Goal: Information Seeking & Learning: Learn about a topic

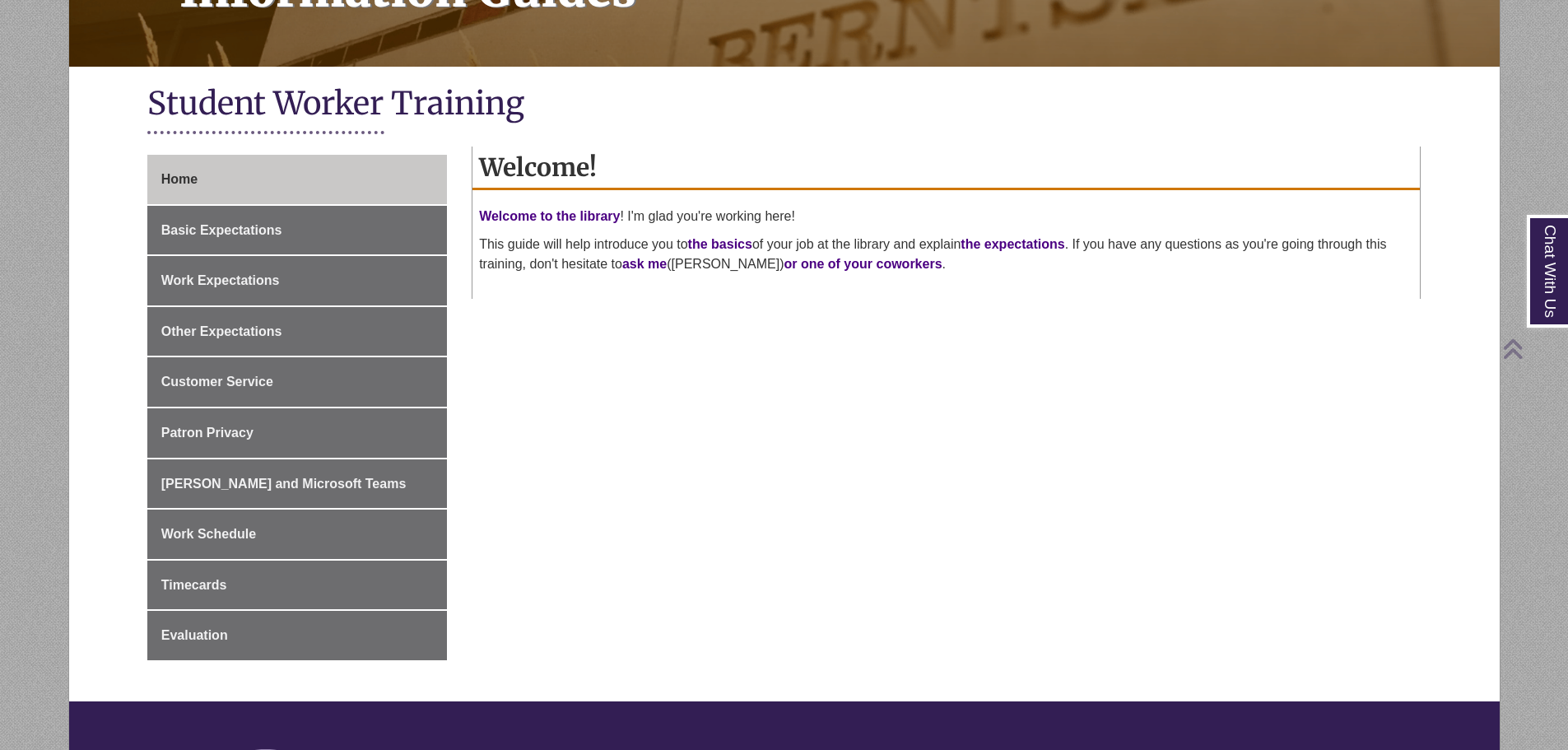
scroll to position [329, 0]
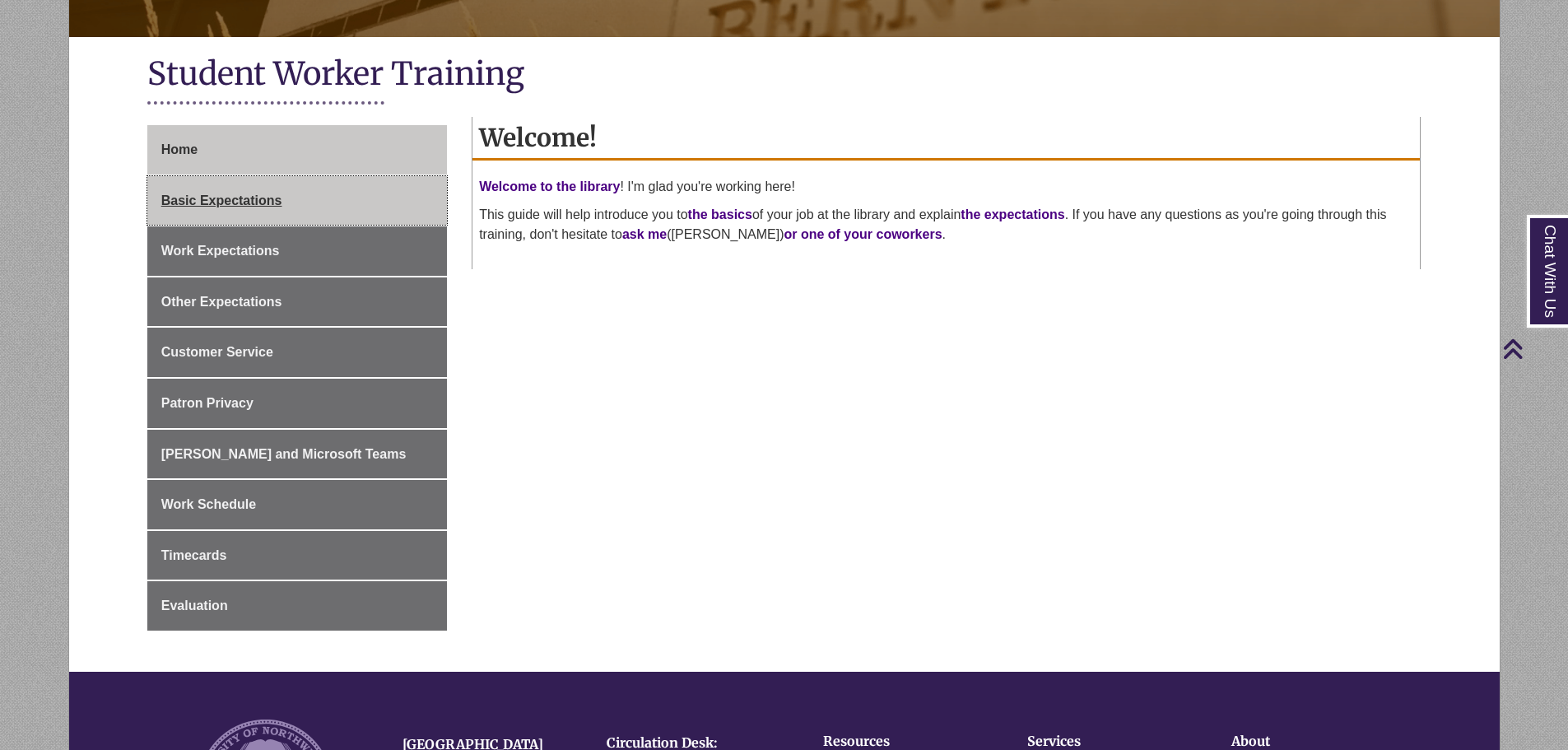
click at [260, 199] on span "Basic Expectations" at bounding box center [222, 200] width 121 height 14
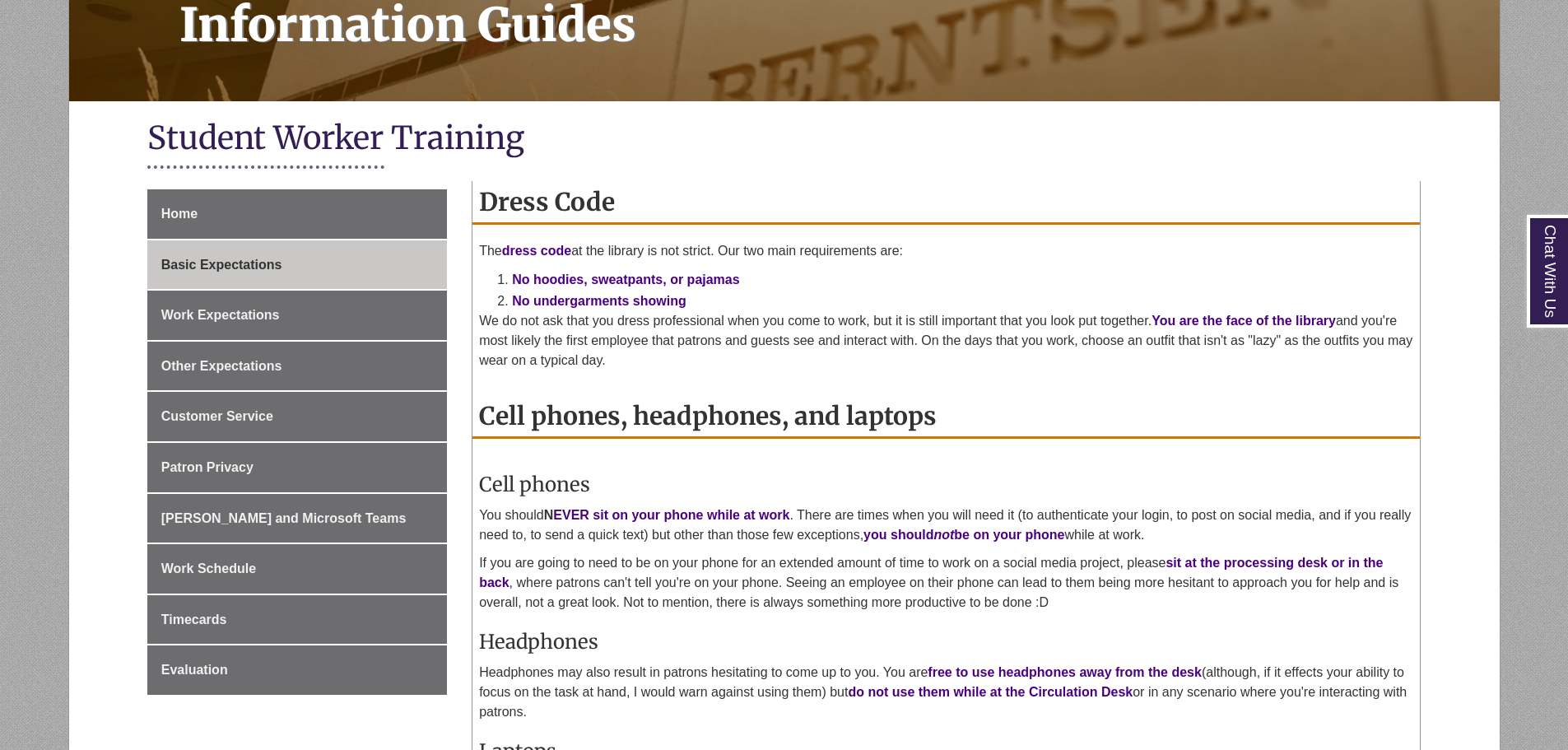
scroll to position [412, 0]
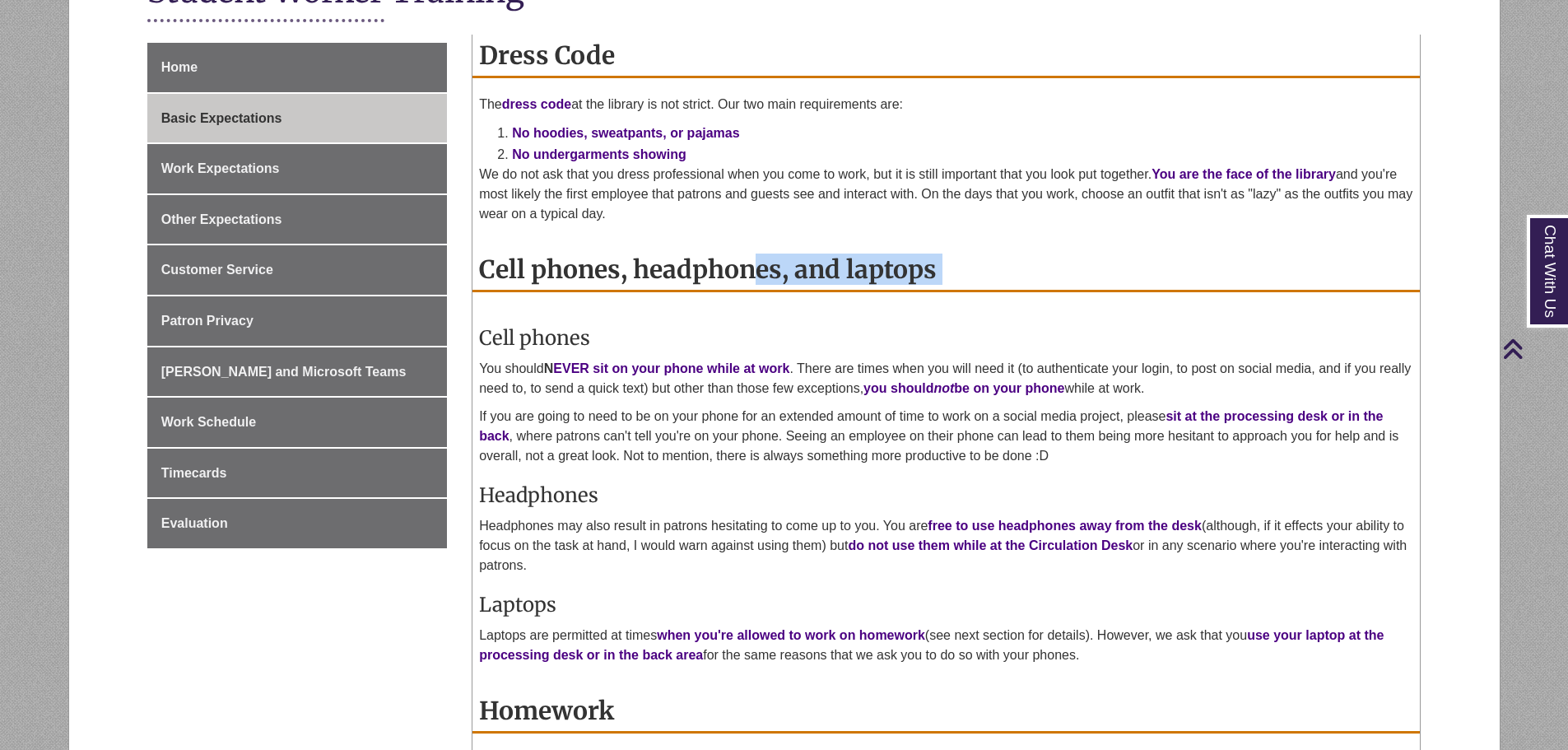
click at [478, 341] on div "Dress Code The dress code at the library is not strict. Our two main requiremen…" at bounding box center [947, 528] width 973 height 988
click at [457, 343] on div "Home Basic Expectations Work Expectations Other Expectations Customer Service P…" at bounding box center [297, 315] width 325 height 547
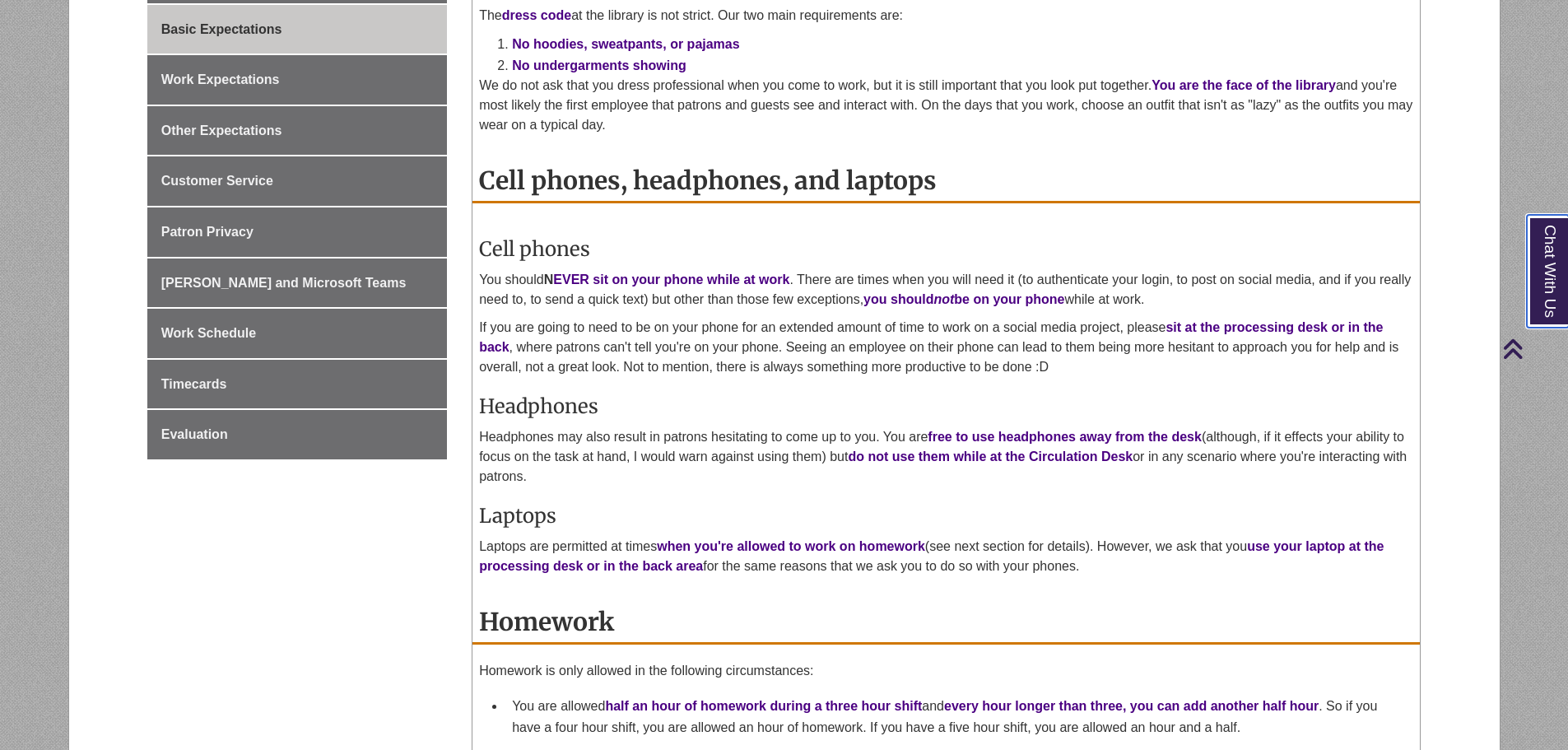
scroll to position [494, 0]
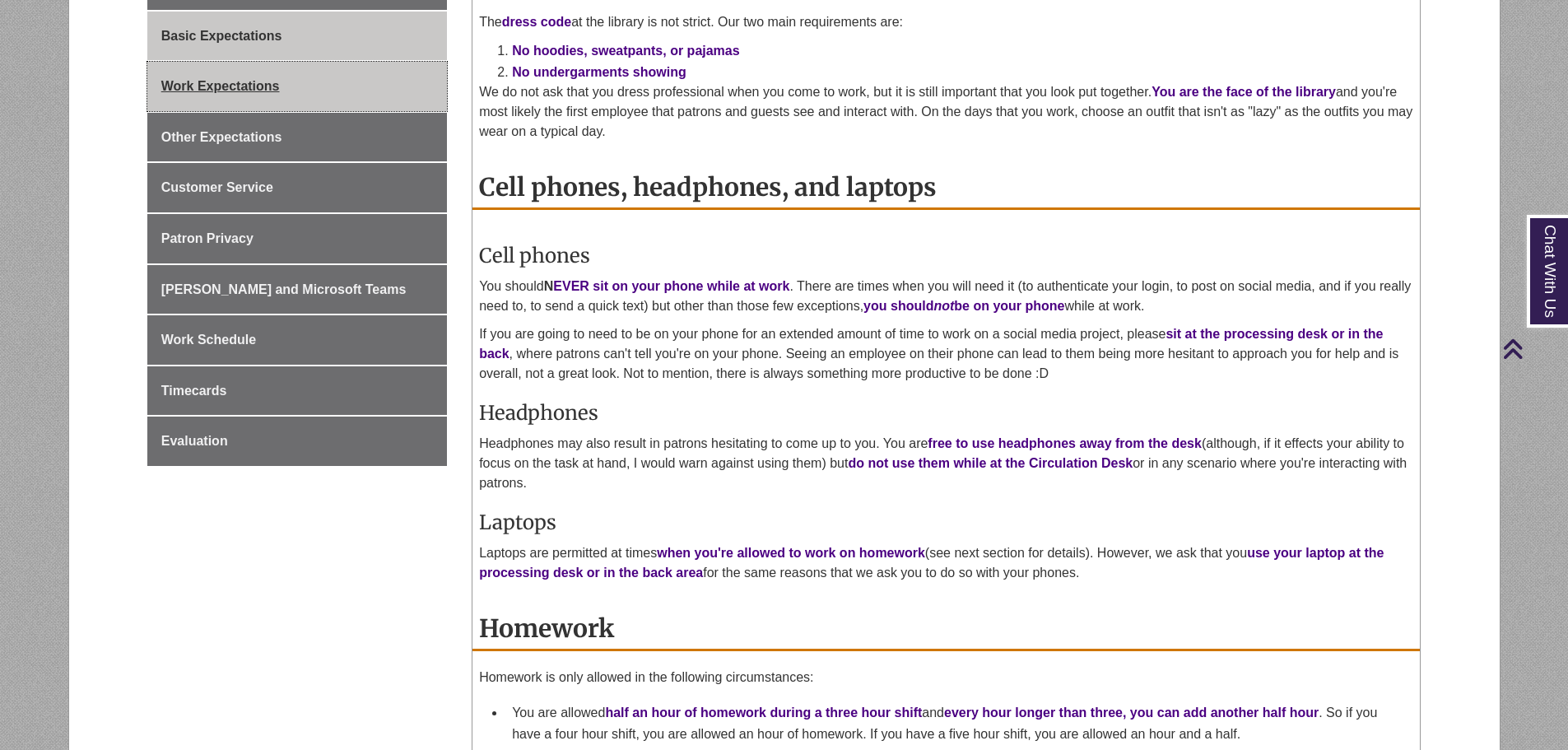
click at [243, 85] on span "Work Expectations" at bounding box center [221, 85] width 118 height 14
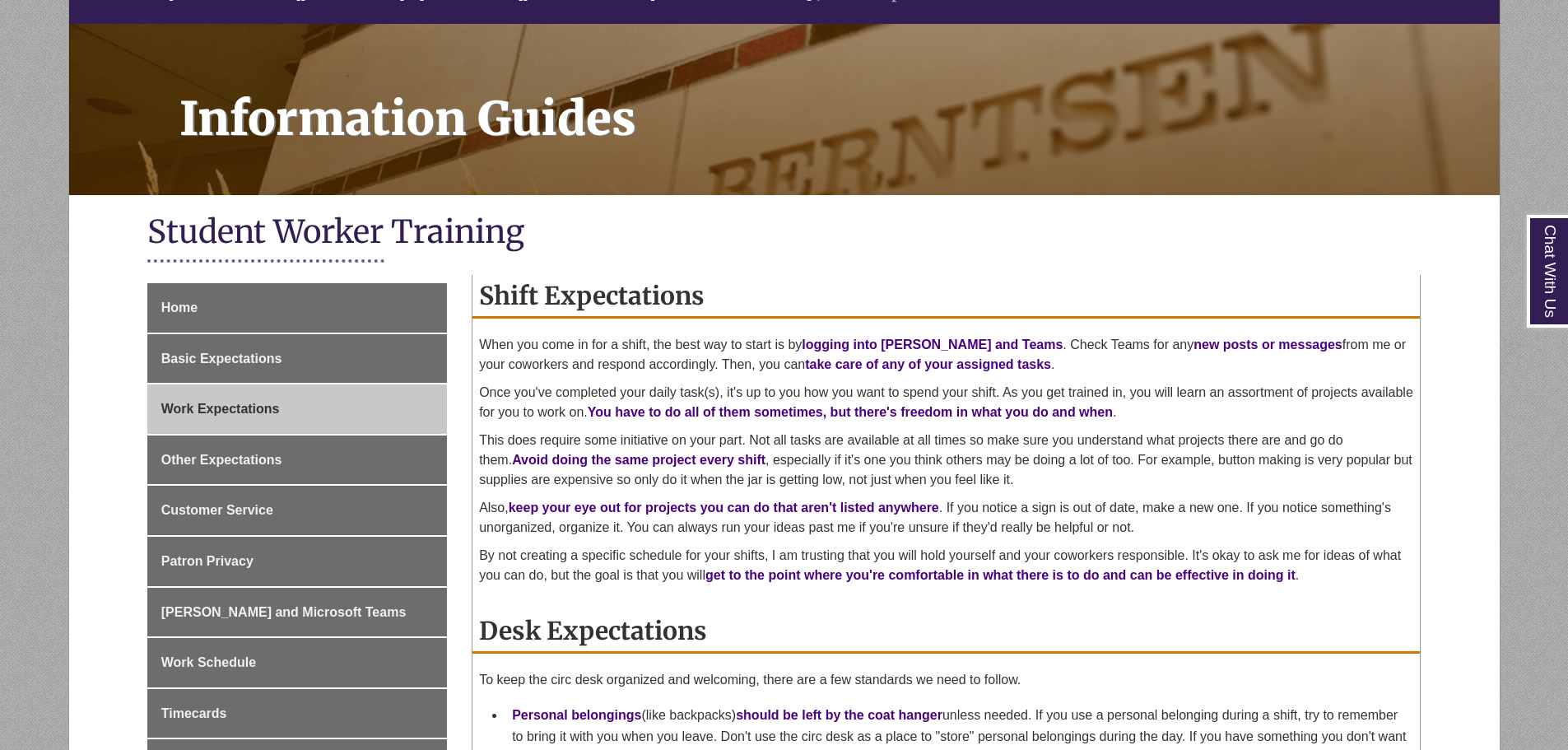
scroll to position [412, 0]
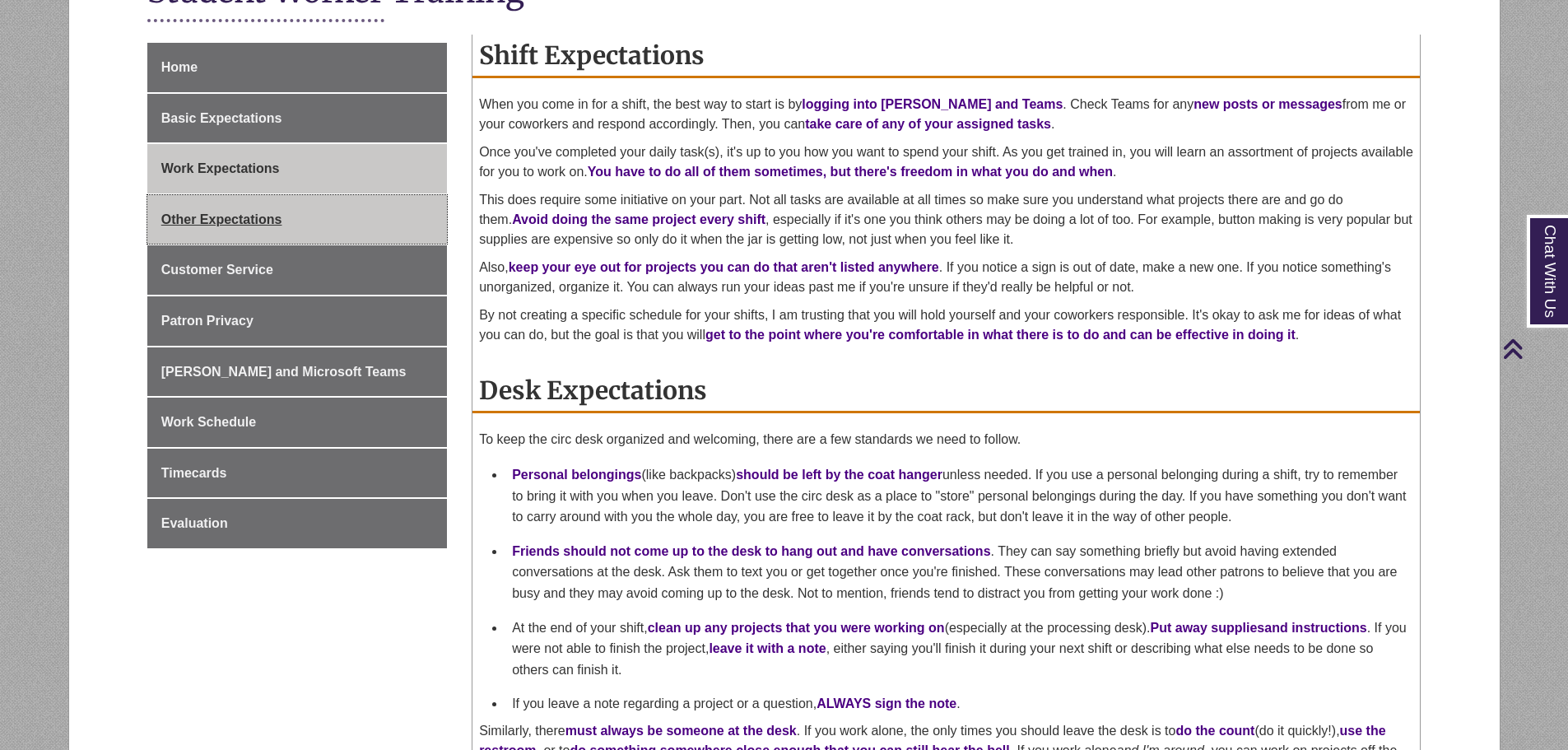
click at [237, 214] on span "Other Expectations" at bounding box center [222, 219] width 121 height 14
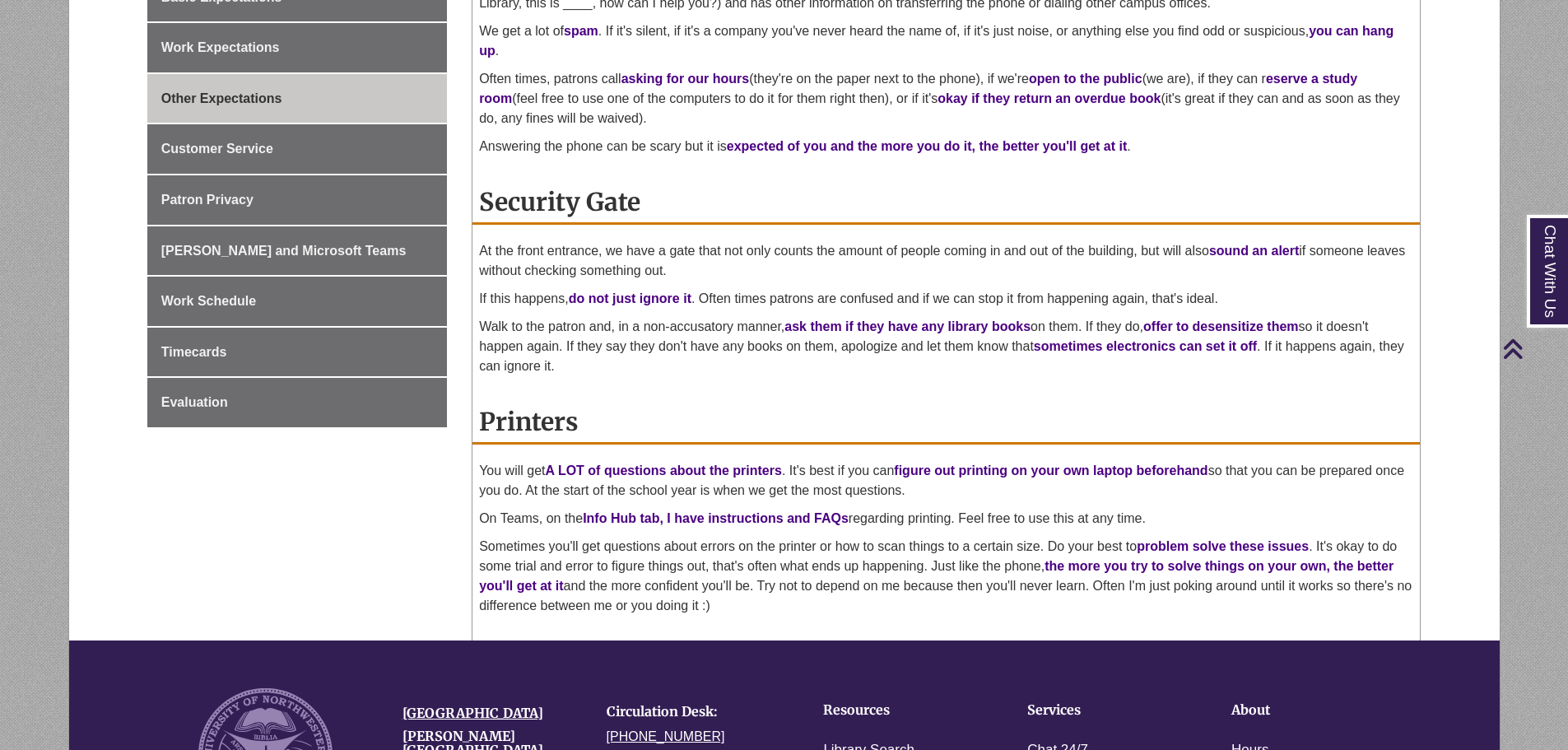
scroll to position [576, 0]
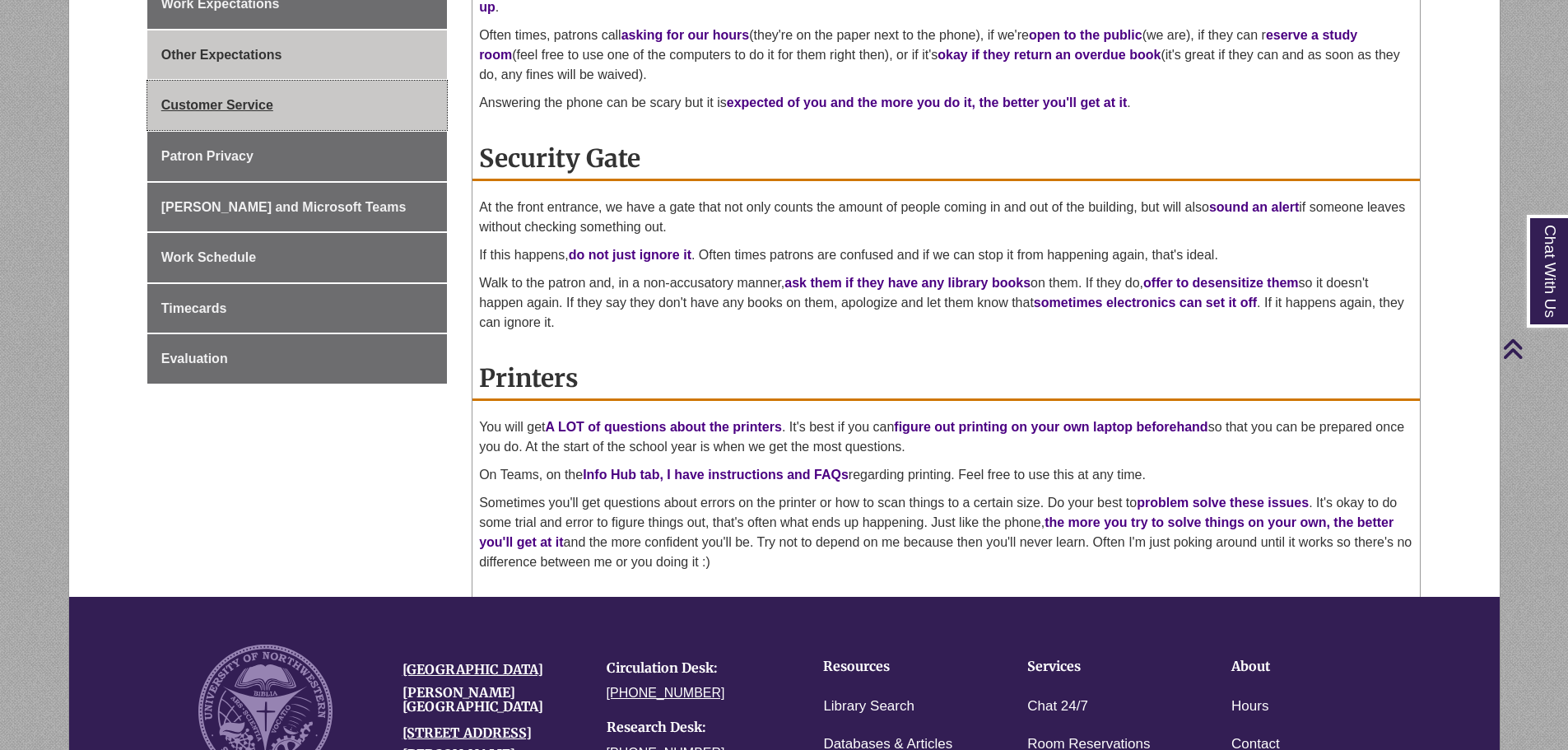
click at [173, 99] on span "Customer Service" at bounding box center [217, 105] width 112 height 14
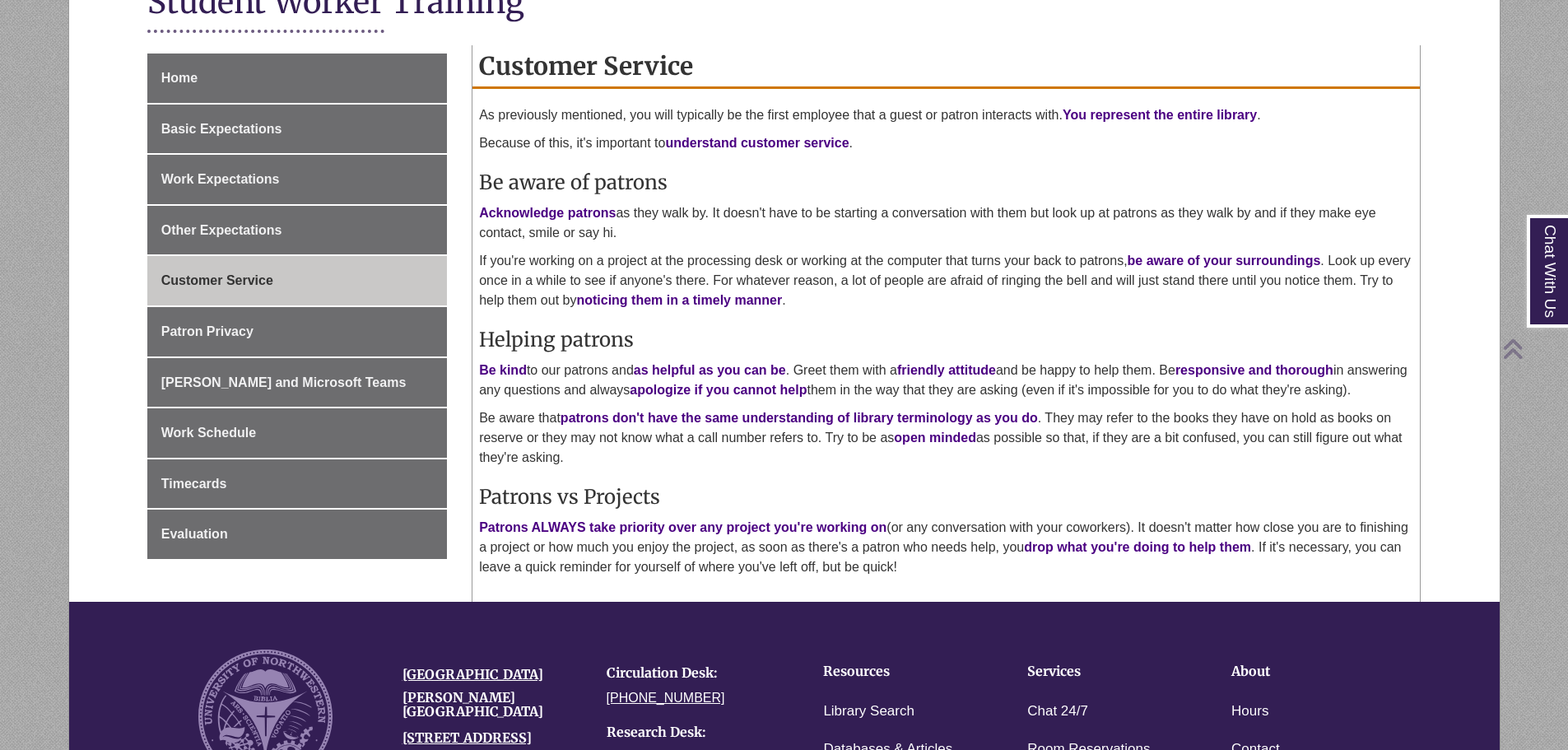
scroll to position [412, 0]
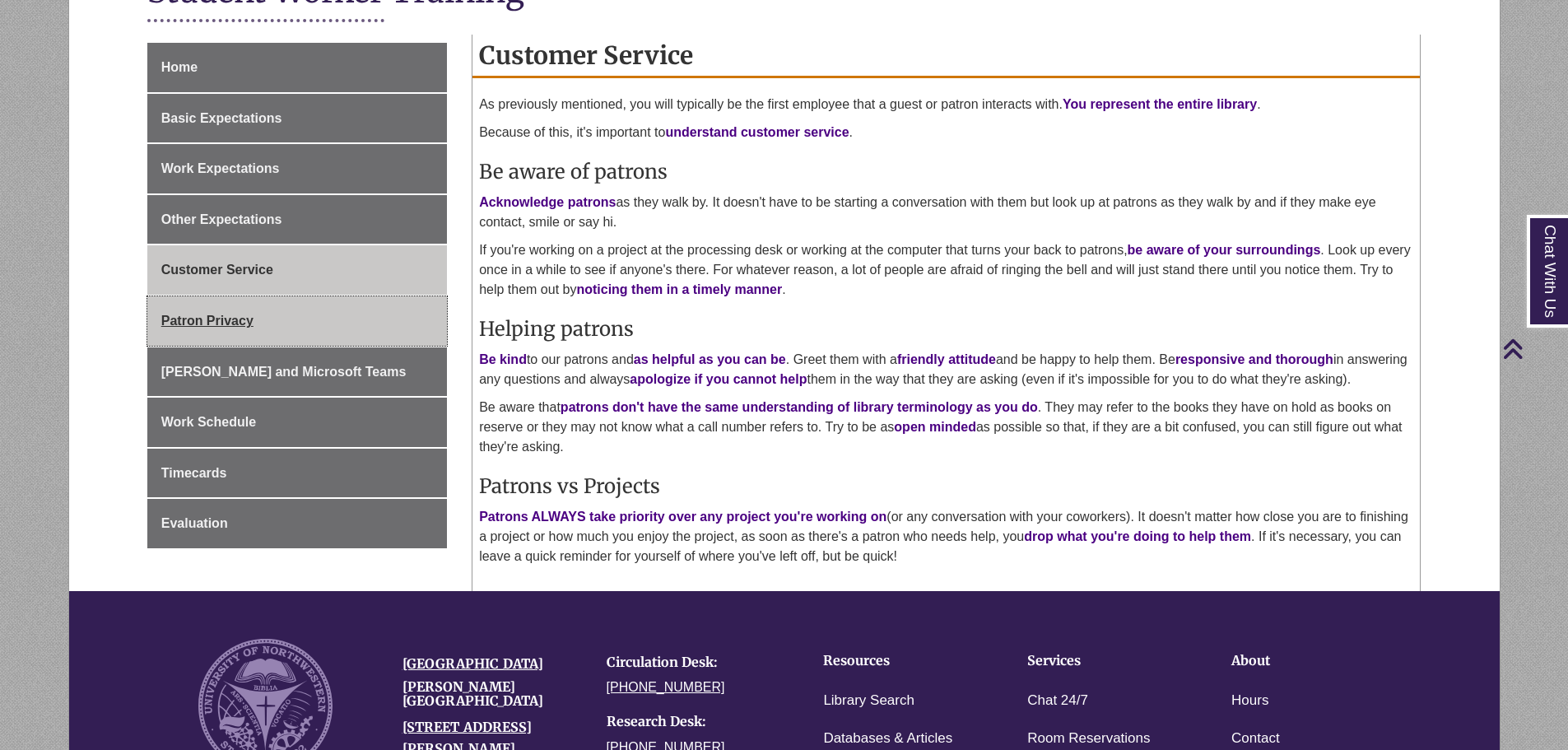
click at [287, 329] on link "Patron Privacy" at bounding box center [297, 321] width 300 height 49
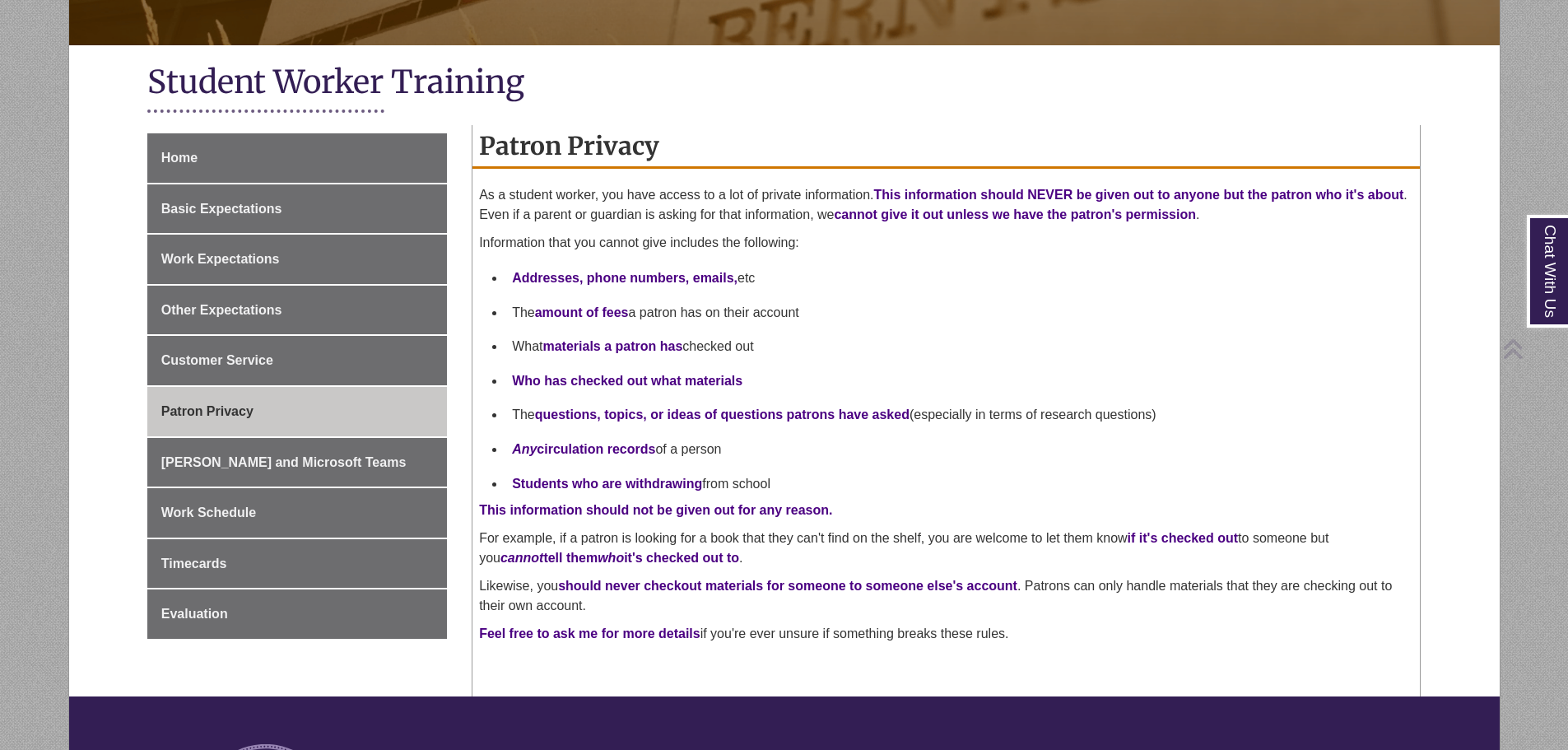
scroll to position [329, 0]
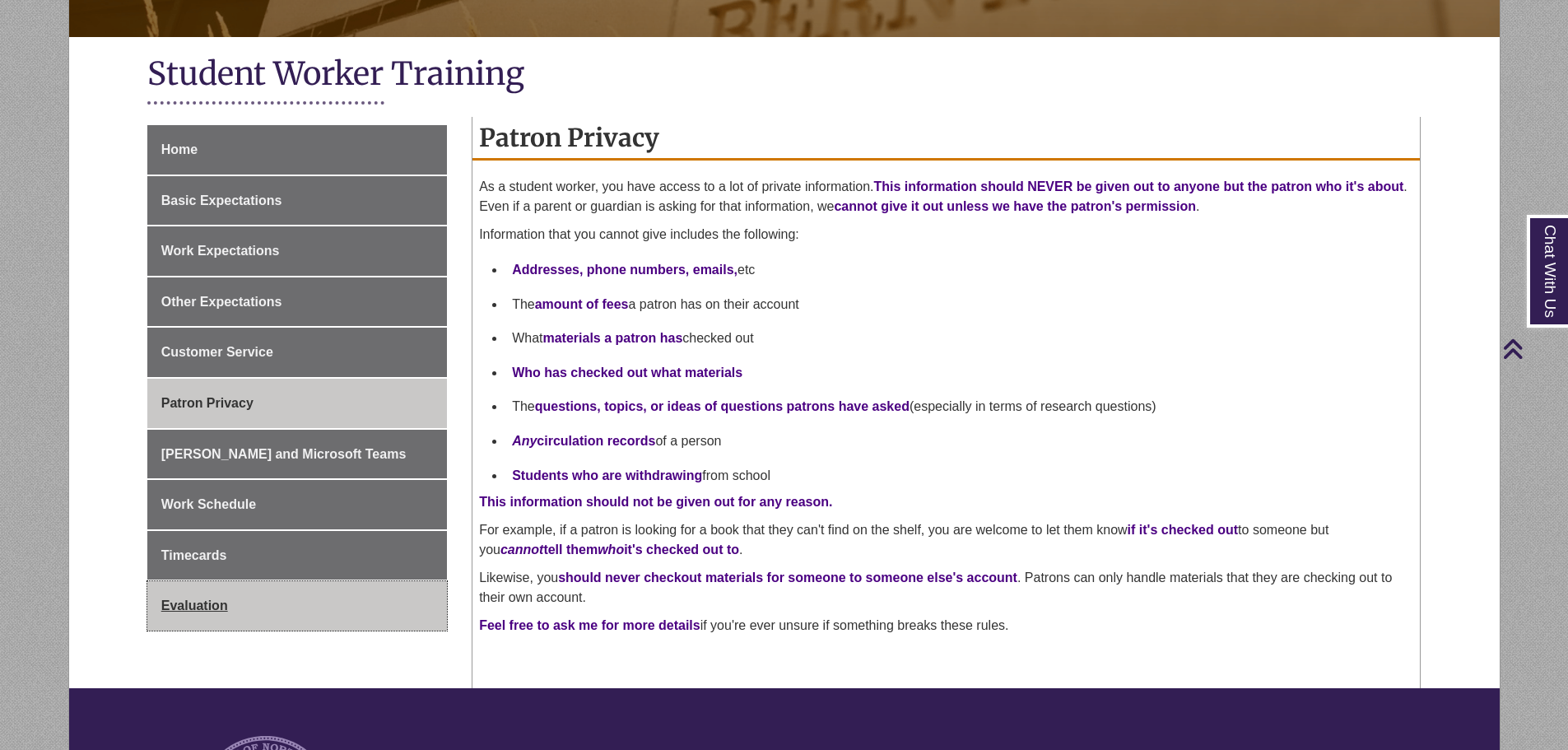
click at [237, 611] on link "Evaluation" at bounding box center [297, 606] width 300 height 49
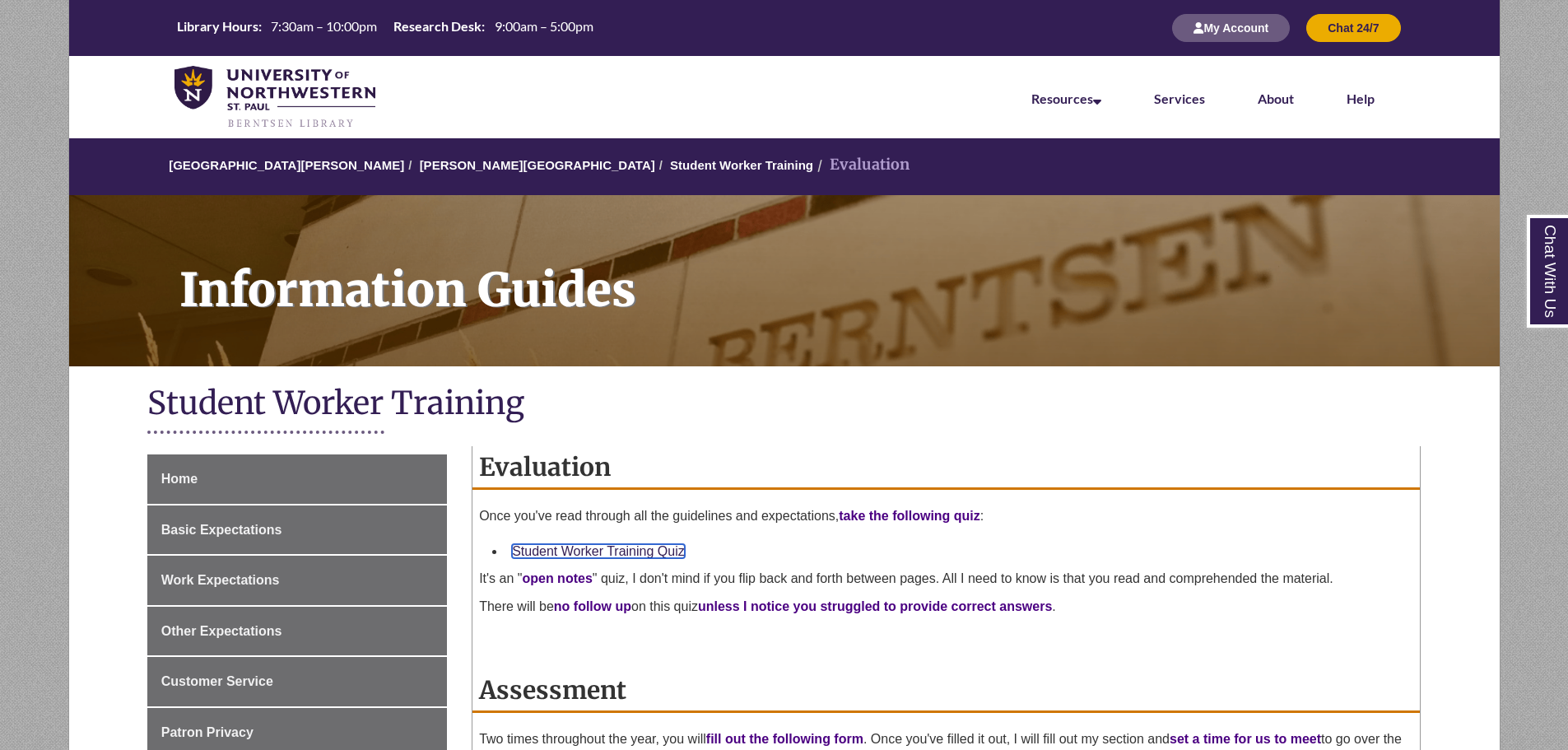
click at [675, 551] on link "Student Worker Training Quiz" at bounding box center [598, 551] width 173 height 14
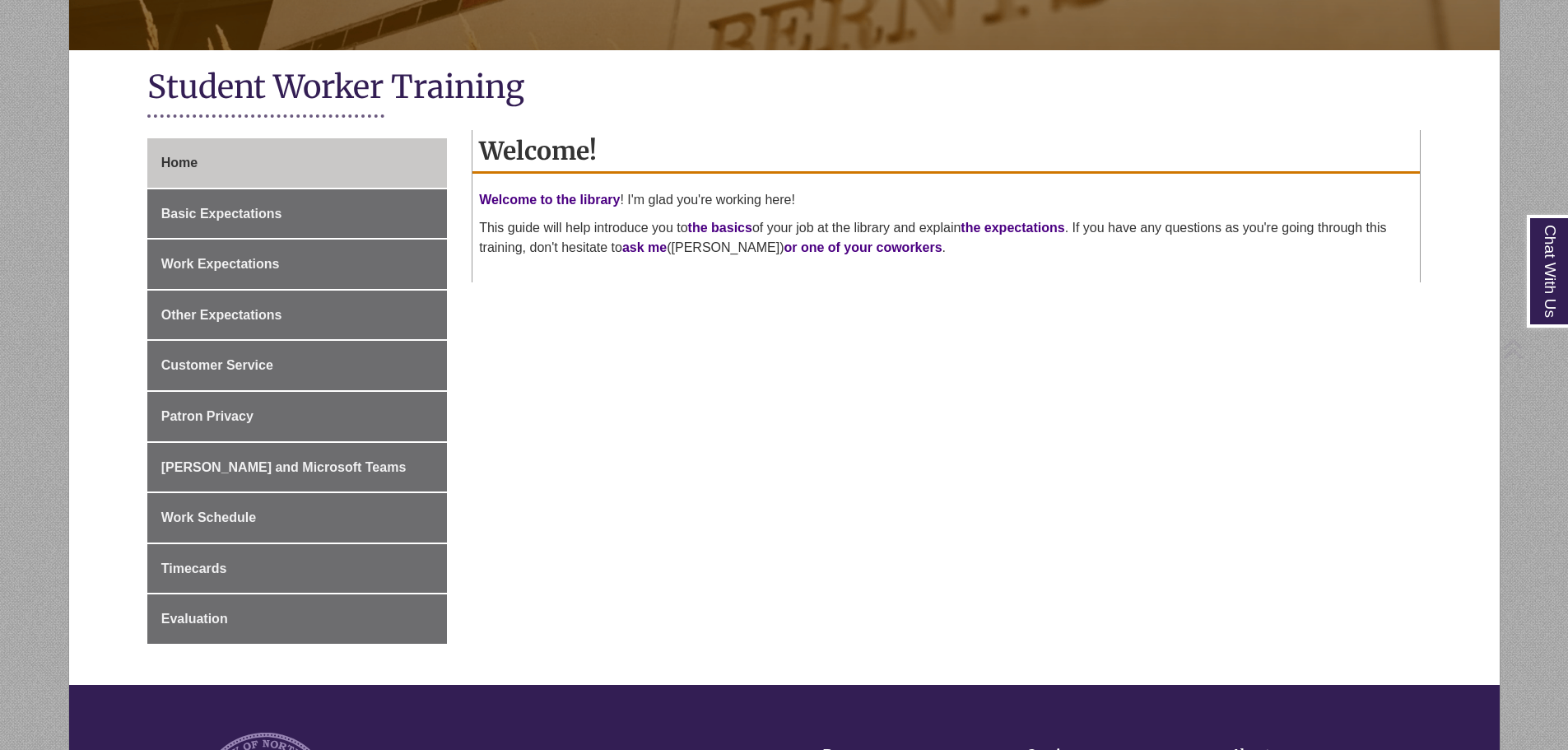
scroll to position [329, 0]
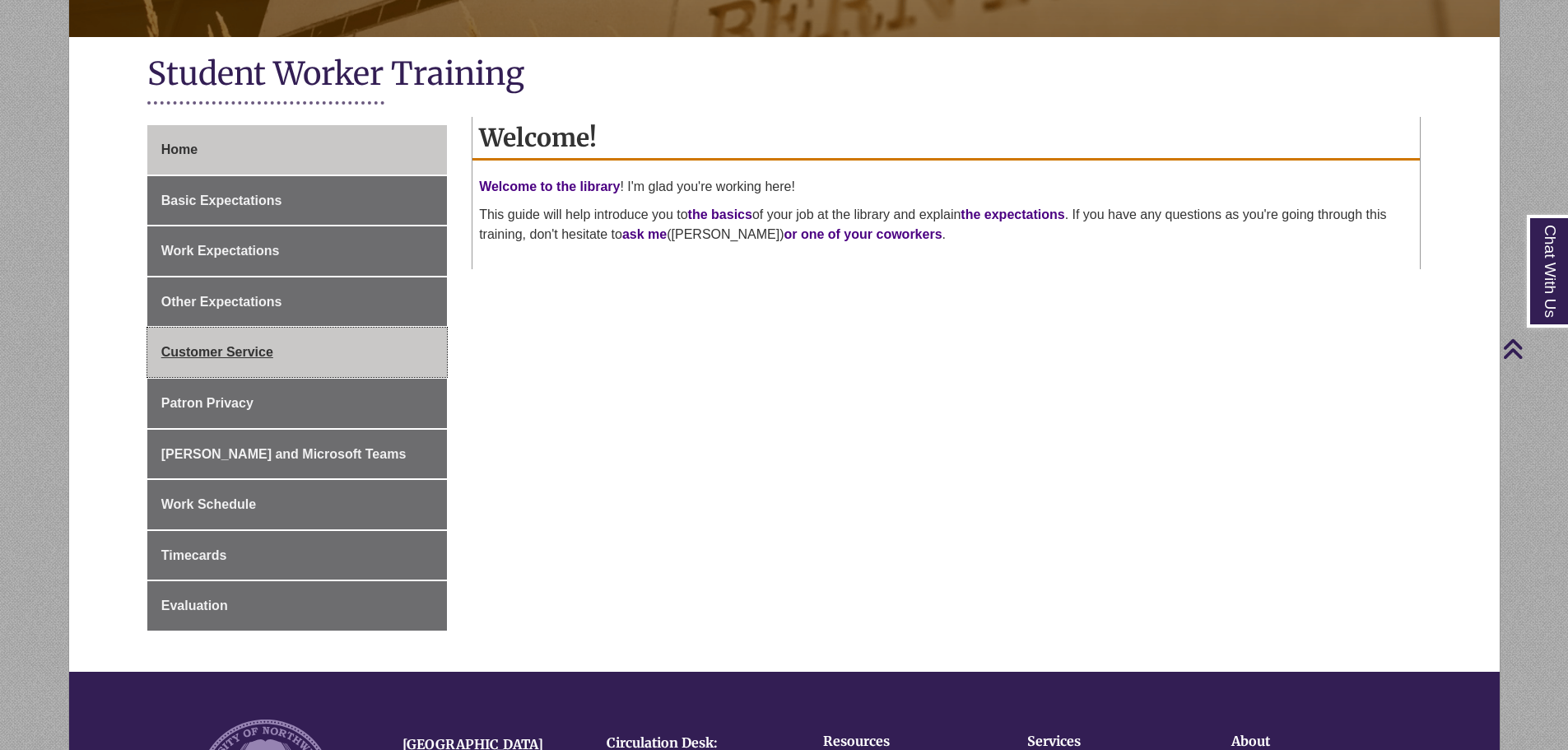
click at [257, 352] on span "Customer Service" at bounding box center [217, 351] width 112 height 14
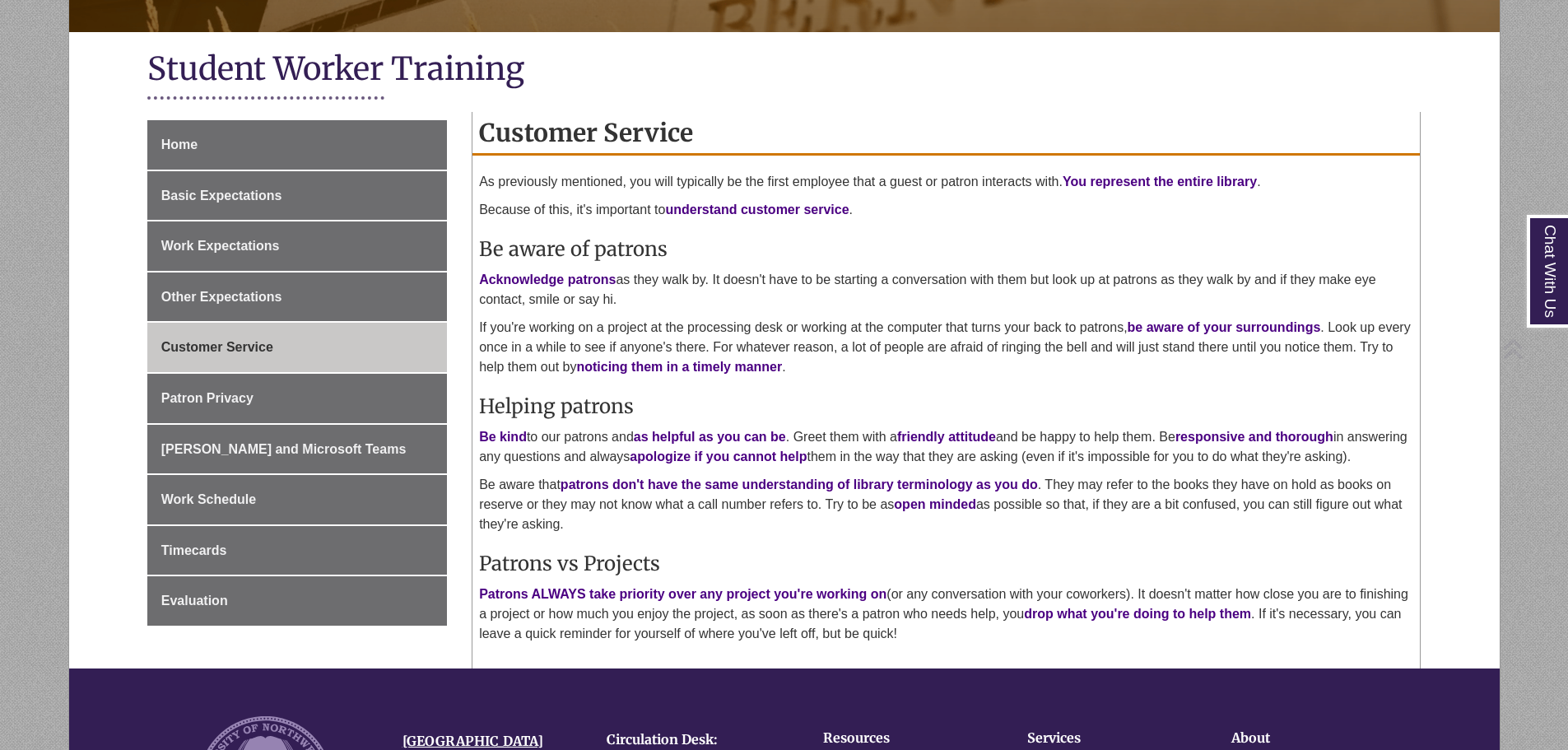
scroll to position [412, 0]
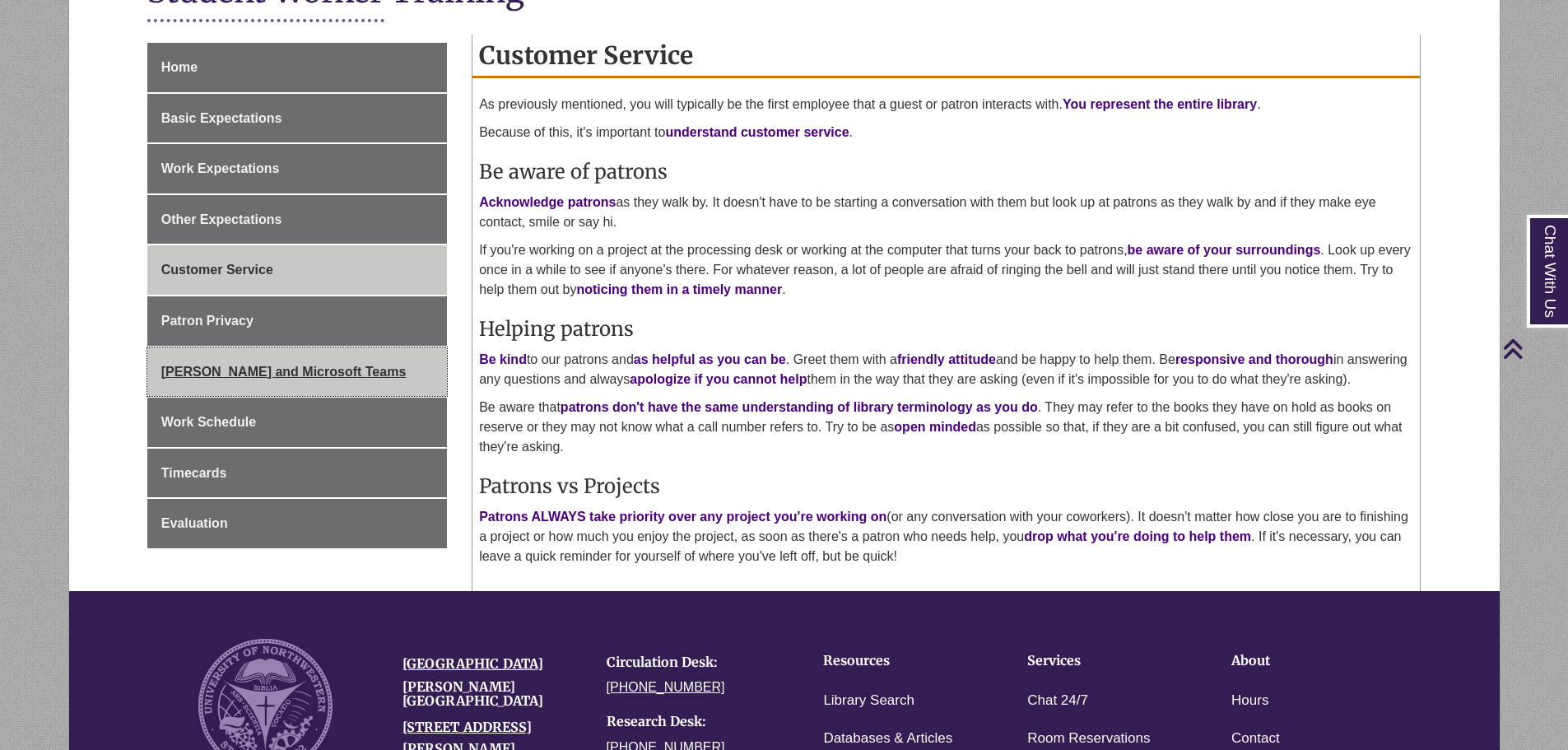
click at [251, 375] on span "[PERSON_NAME] and Microsoft Teams" at bounding box center [284, 371] width 245 height 14
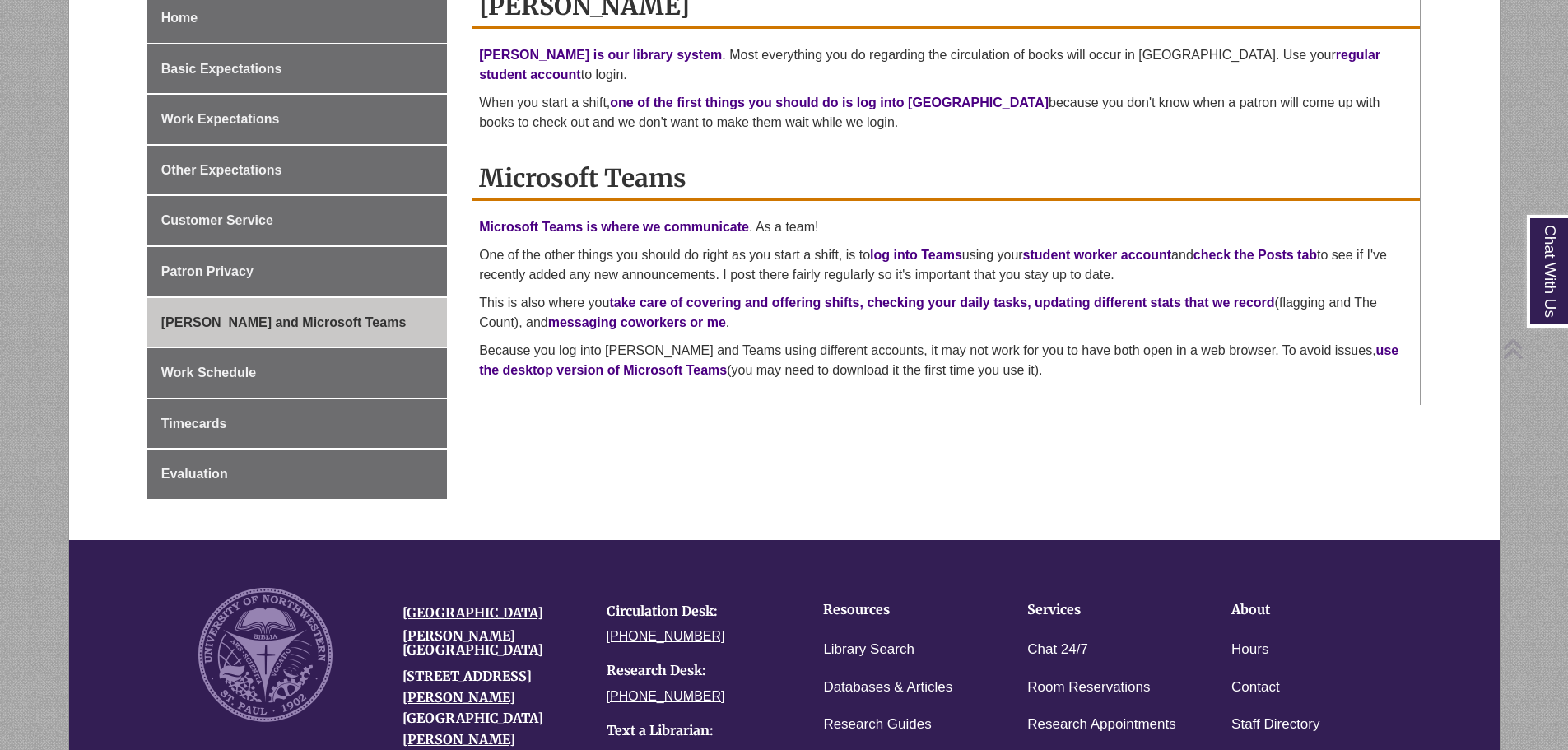
scroll to position [494, 0]
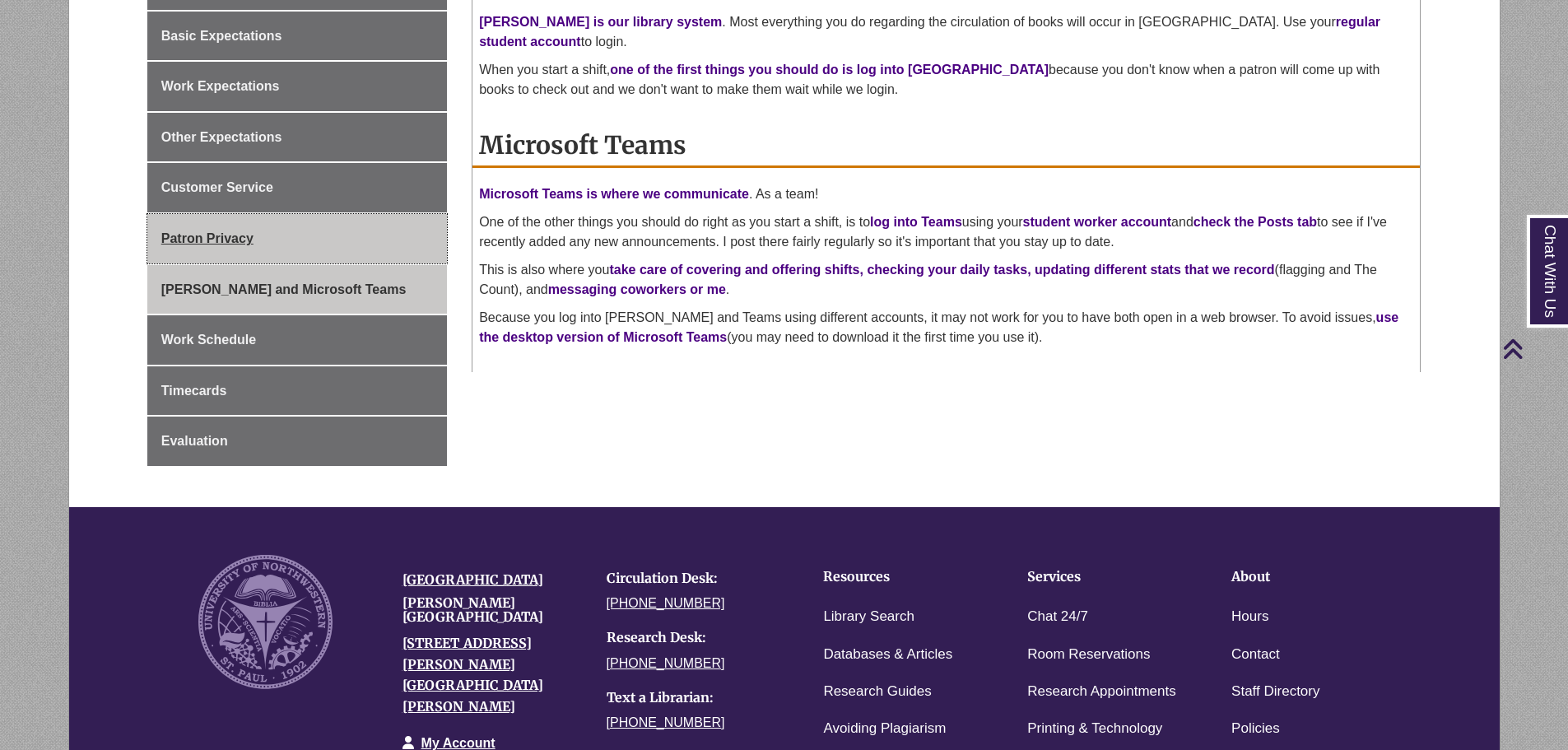
click at [202, 256] on link "Patron Privacy" at bounding box center [297, 238] width 300 height 49
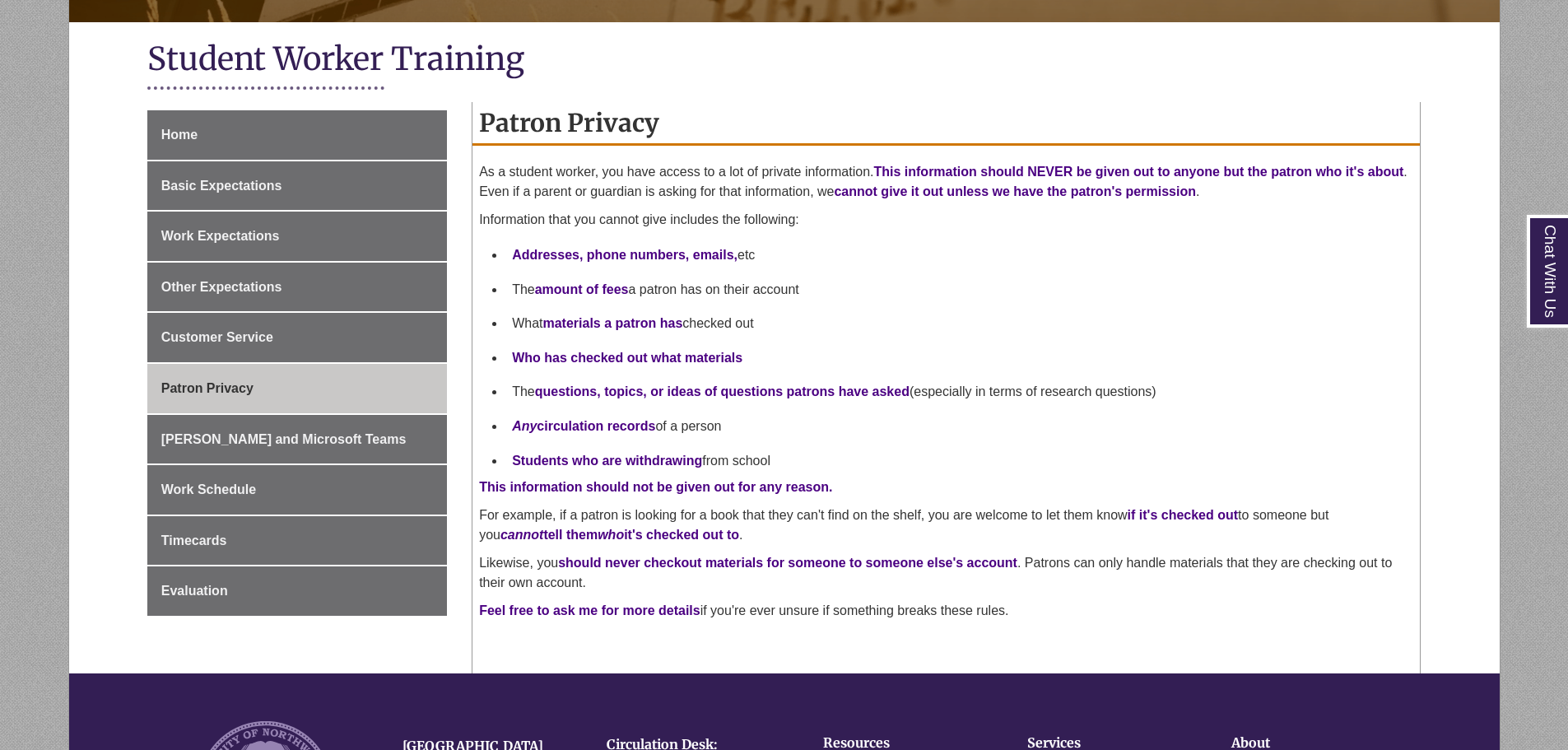
scroll to position [412, 0]
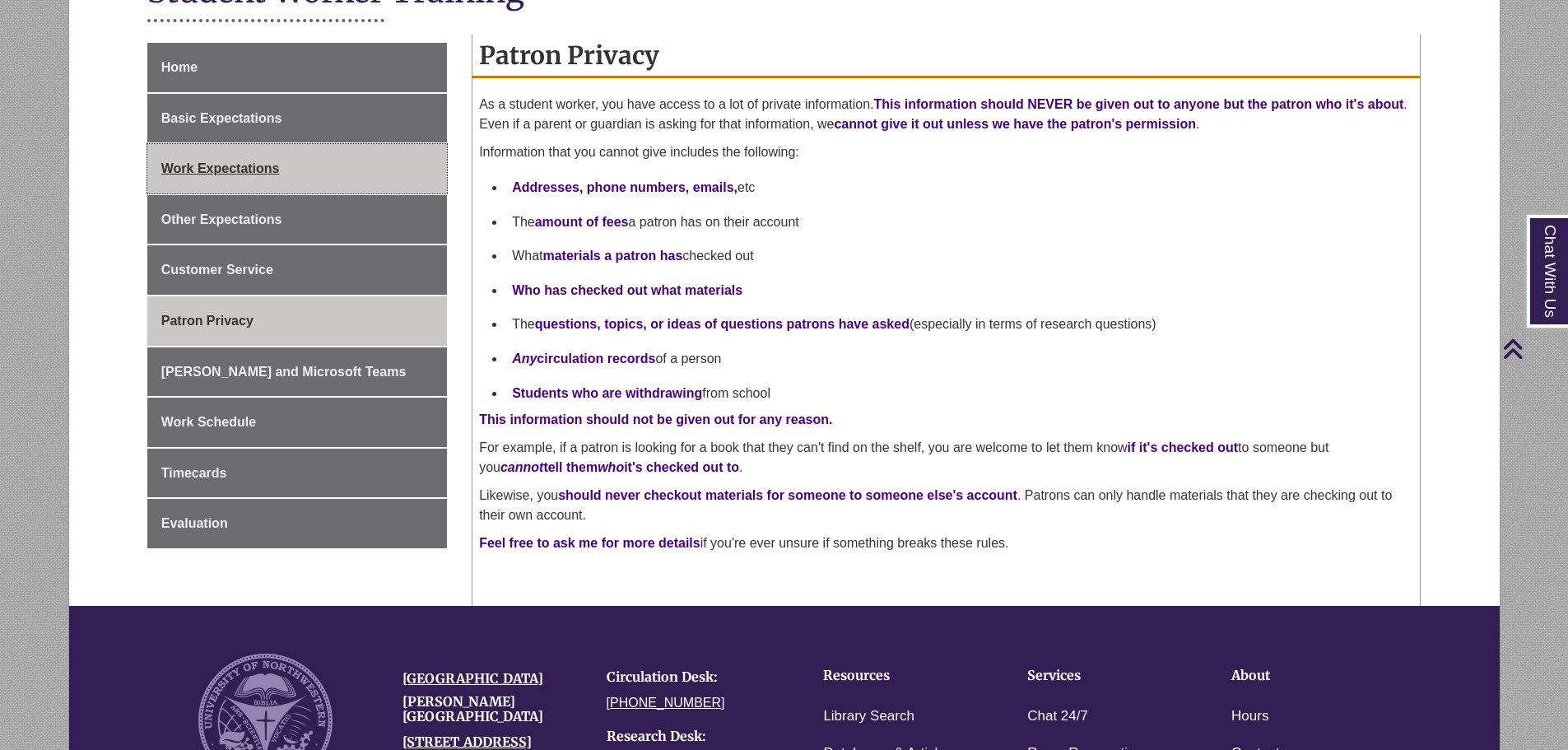
click at [266, 171] on span "Work Expectations" at bounding box center [221, 168] width 118 height 14
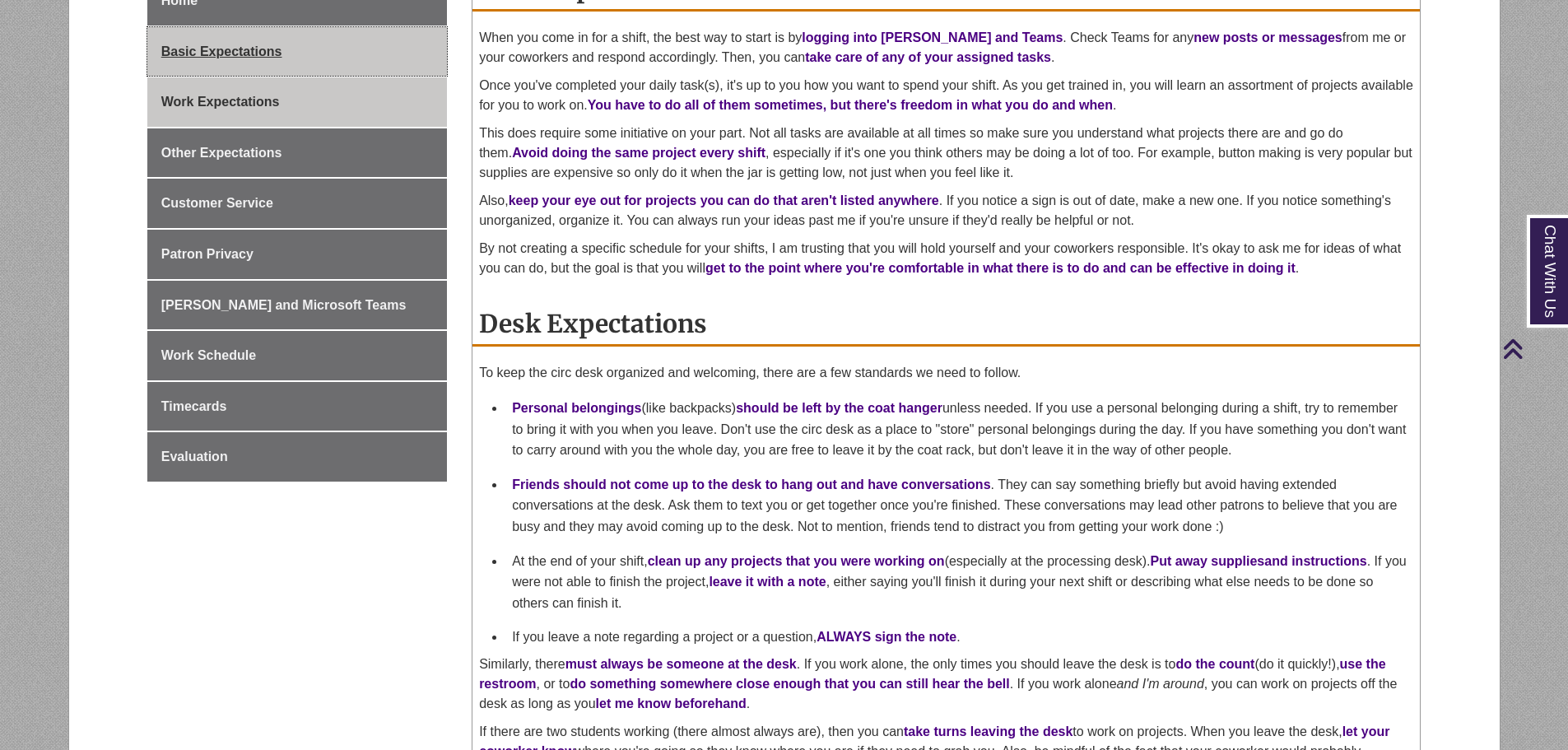
scroll to position [412, 0]
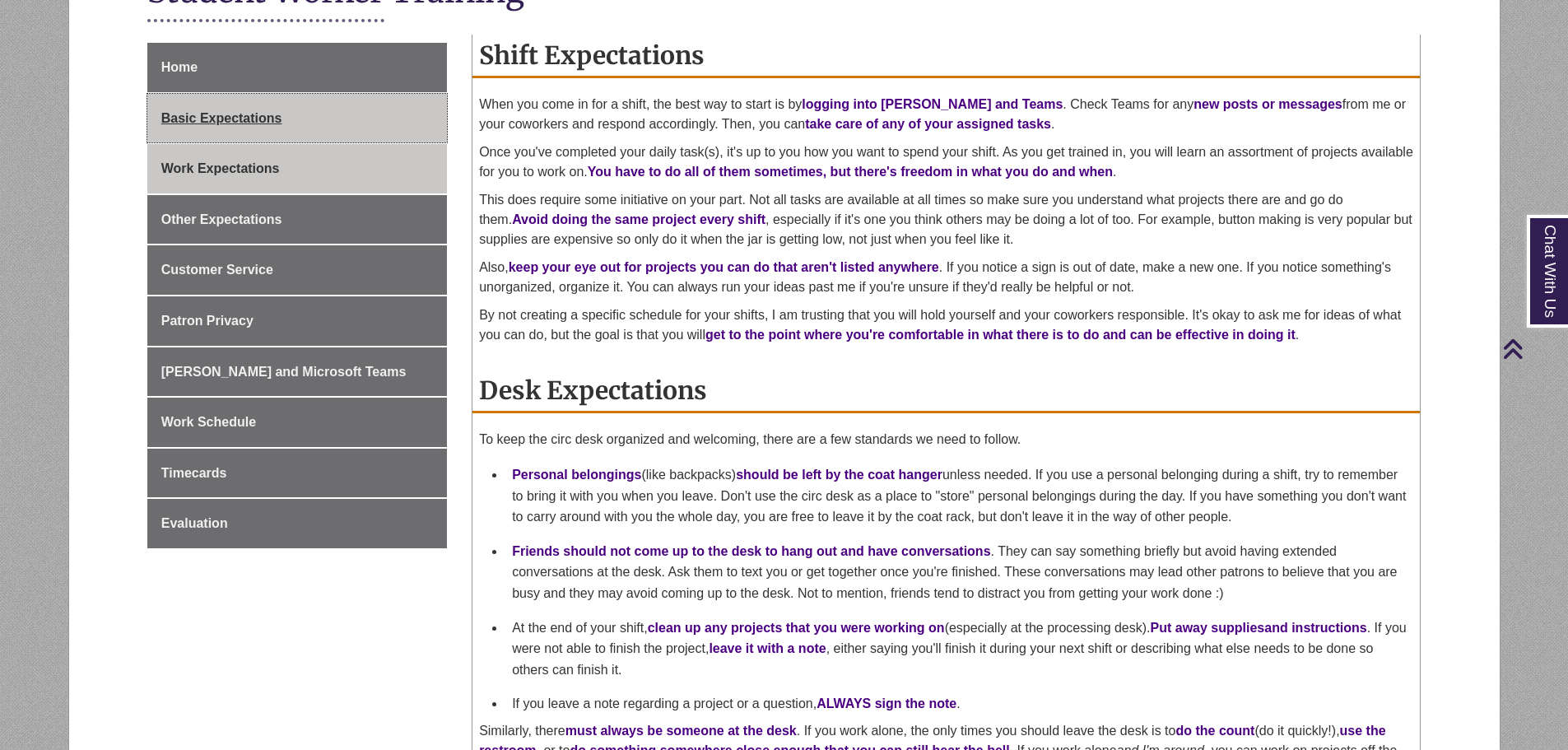
click at [274, 124] on span "Basic Expectations" at bounding box center [222, 117] width 121 height 14
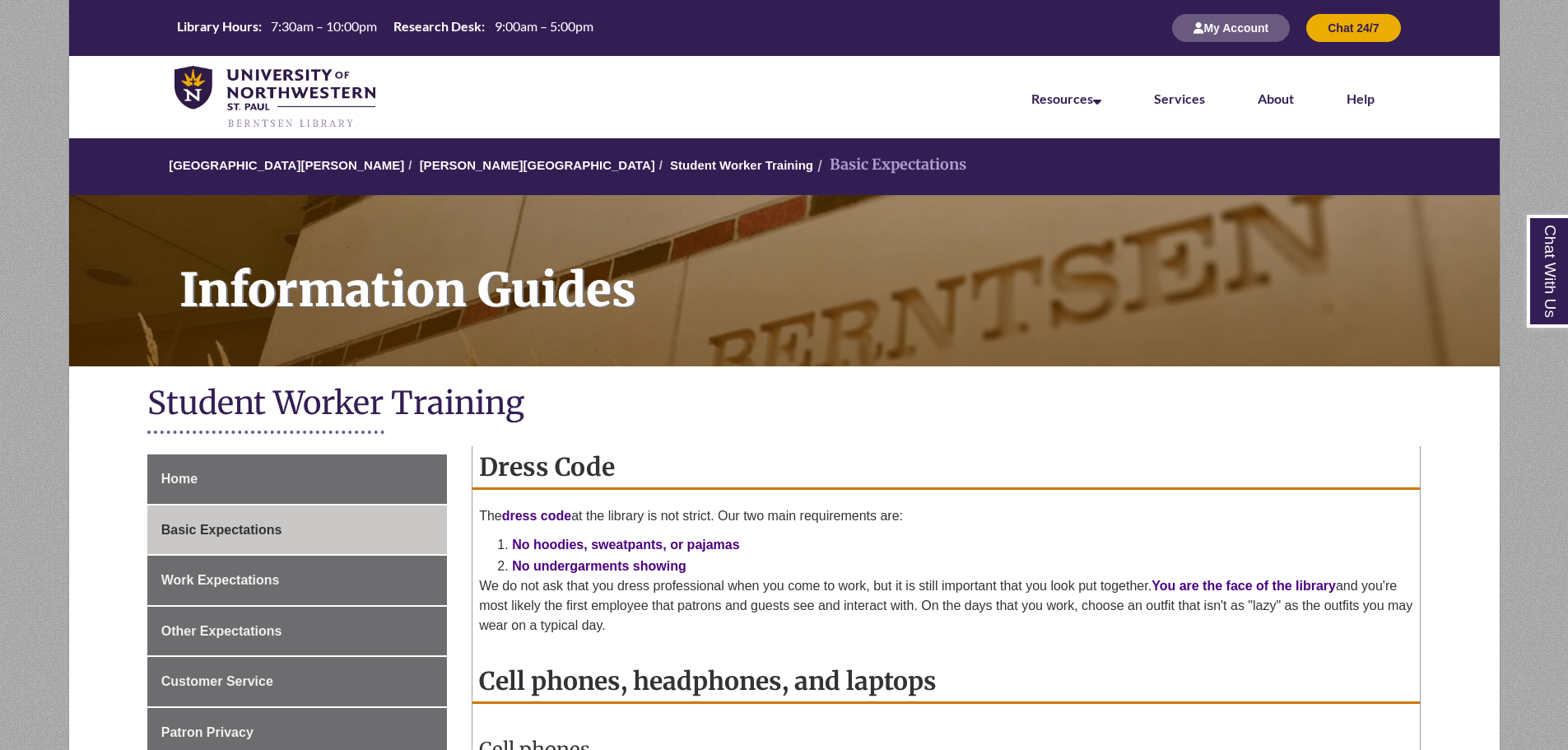
scroll to position [494, 0]
